Goal: Information Seeking & Learning: Learn about a topic

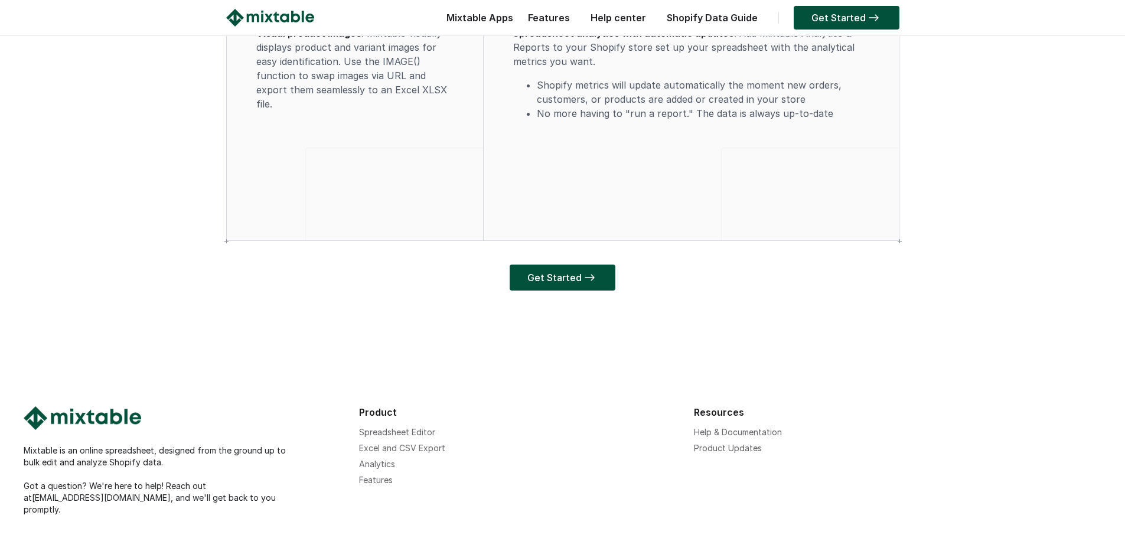
scroll to position [3558, 0]
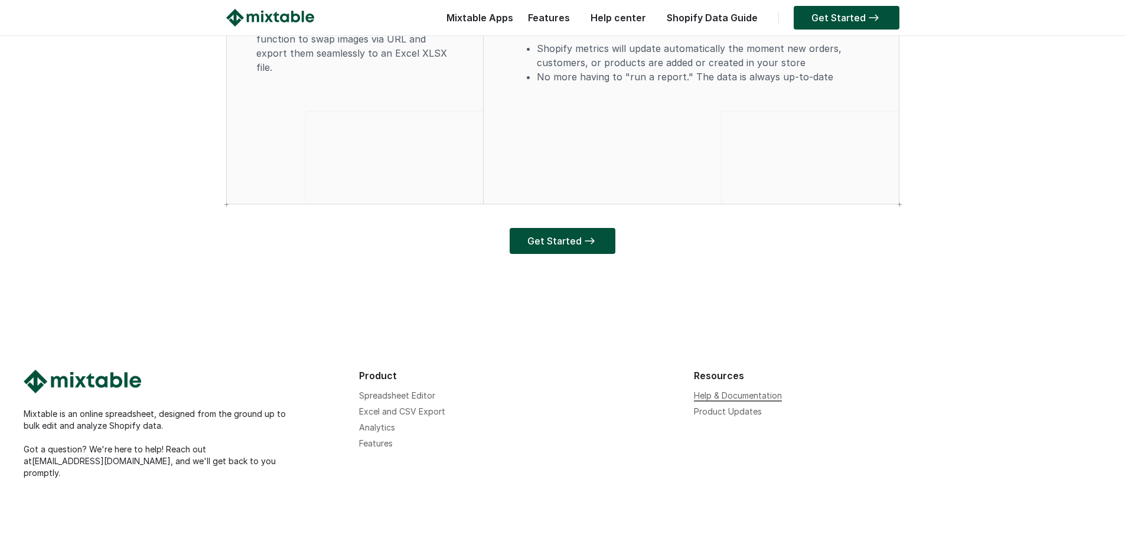
click at [745, 400] on link "Help & Documentation" at bounding box center [738, 395] width 88 height 10
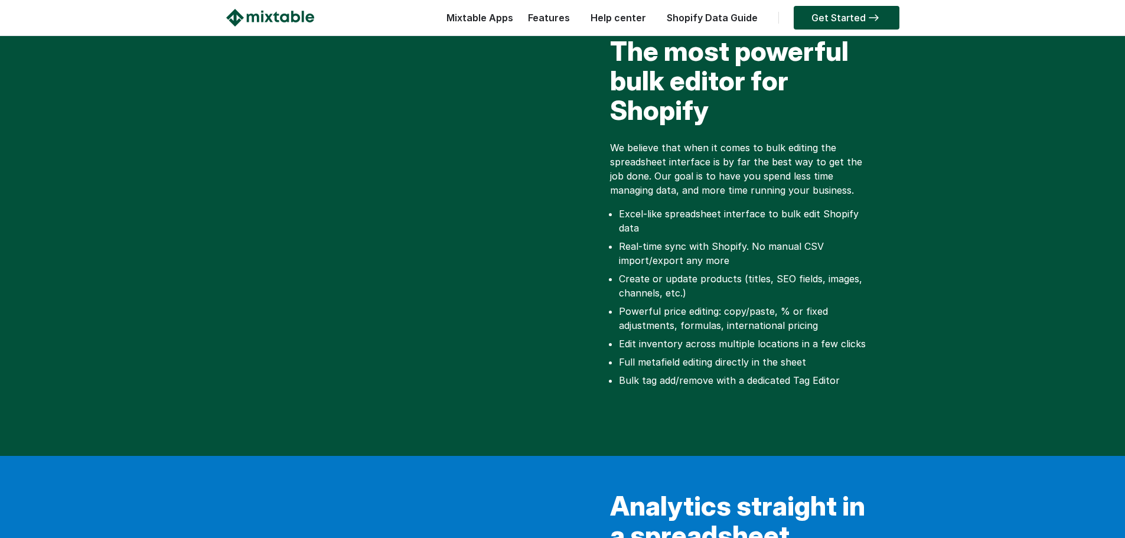
scroll to position [0, 0]
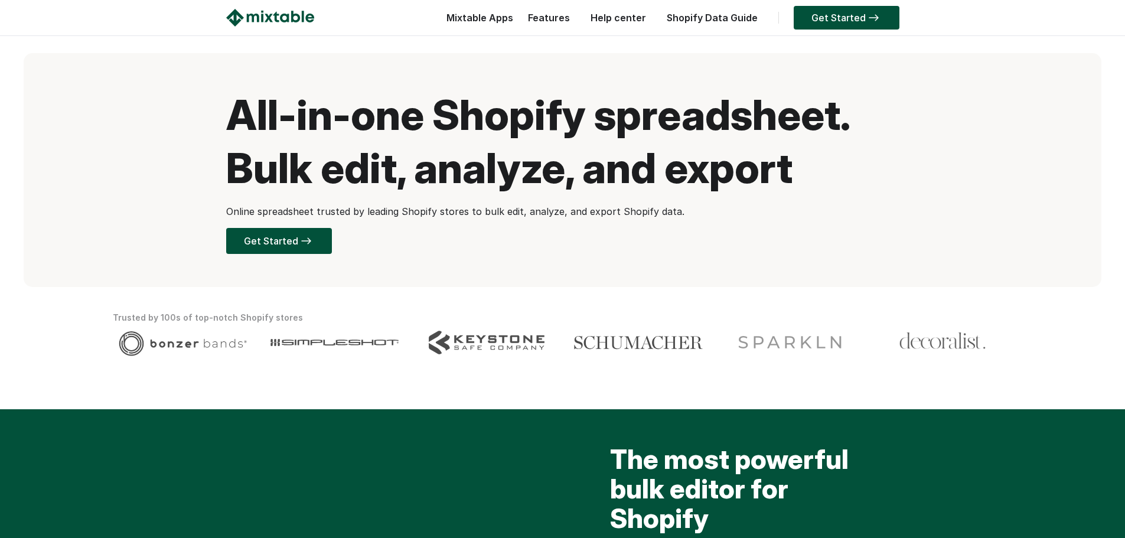
click at [626, 18] on link "Help center" at bounding box center [618, 18] width 67 height 12
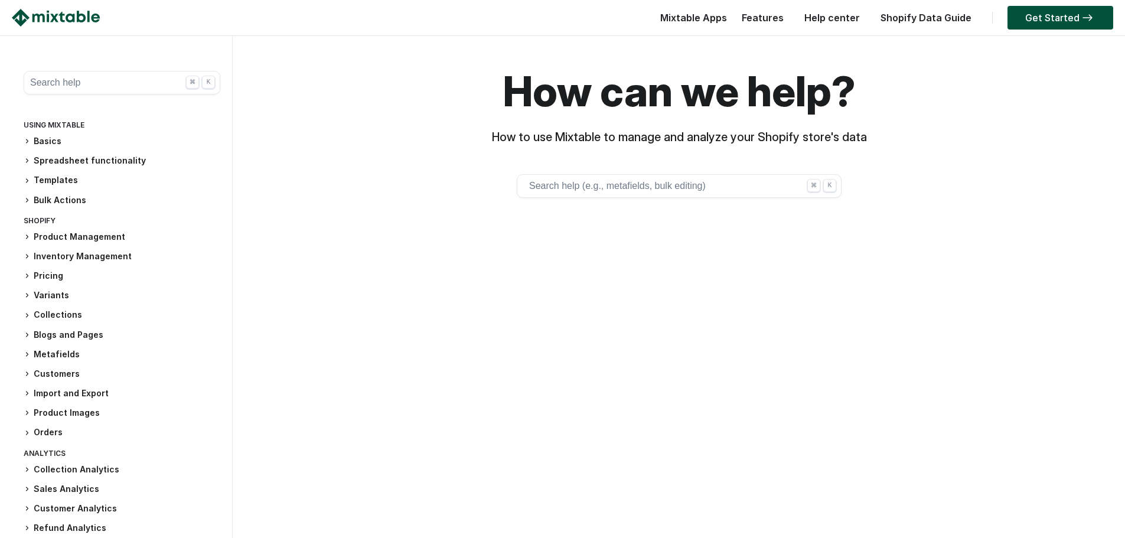
click at [827, 190] on div "K" at bounding box center [829, 185] width 13 height 13
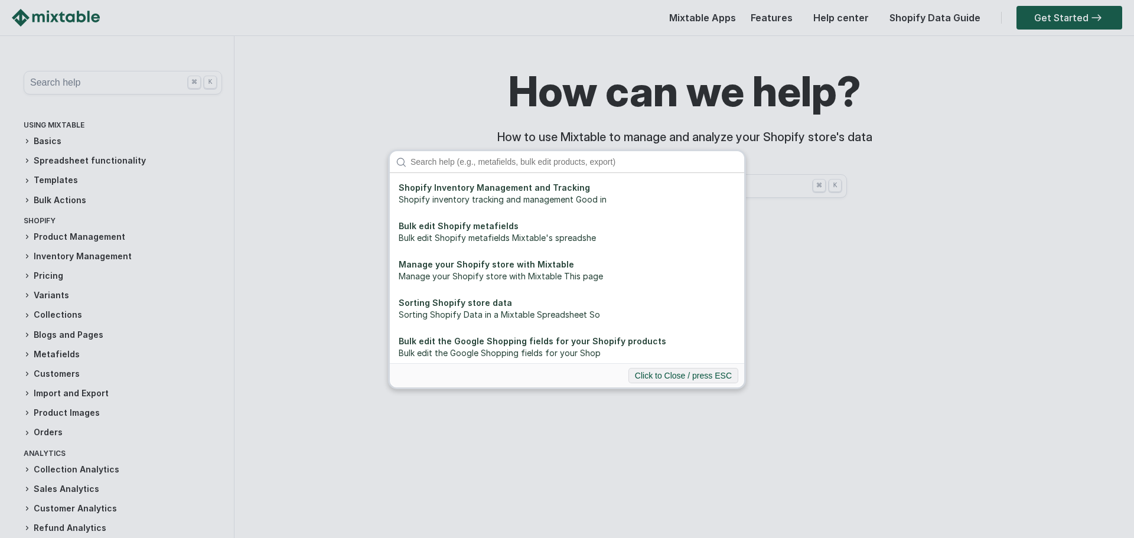
click at [867, 234] on div "Shopify Inventory Management and Tracking Shopify inventory tracking and manage…" at bounding box center [567, 269] width 1134 height 538
click at [454, 424] on div "Shopify Inventory Management and Tracking Shopify inventory tracking and manage…" at bounding box center [567, 269] width 1134 height 538
